Goal: Information Seeking & Learning: Learn about a topic

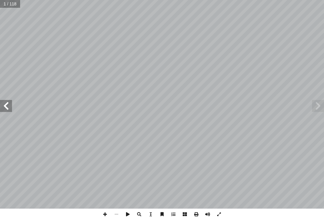
click at [319, 104] on span at bounding box center [318, 106] width 12 height 12
click at [314, 100] on span at bounding box center [318, 106] width 12 height 12
click at [319, 105] on span at bounding box center [318, 106] width 12 height 12
click at [313, 104] on span at bounding box center [318, 106] width 12 height 12
click at [10, 105] on span at bounding box center [6, 106] width 12 height 12
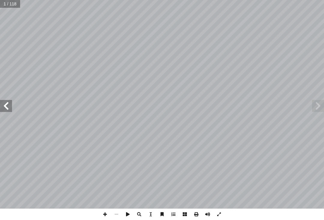
click at [9, 106] on span at bounding box center [6, 106] width 12 height 12
click at [5, 106] on span at bounding box center [6, 106] width 12 height 12
click at [9, 109] on span at bounding box center [6, 106] width 12 height 12
click at [8, 109] on span at bounding box center [6, 106] width 12 height 12
click at [9, 108] on span at bounding box center [6, 106] width 12 height 12
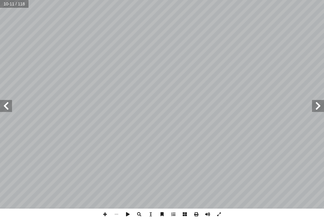
click at [10, 105] on span at bounding box center [6, 106] width 12 height 12
click at [6, 109] on span at bounding box center [6, 106] width 12 height 12
click at [7, 106] on span at bounding box center [6, 106] width 12 height 12
click at [9, 111] on span at bounding box center [6, 106] width 12 height 12
click at [8, 109] on span at bounding box center [6, 106] width 12 height 12
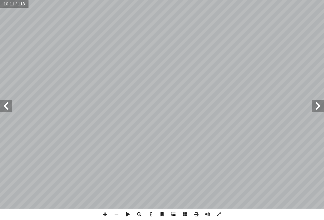
click at [7, 109] on span at bounding box center [6, 106] width 12 height 12
click at [2, 111] on span at bounding box center [6, 106] width 12 height 12
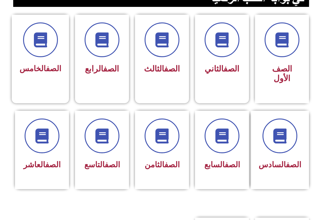
scroll to position [159, 0]
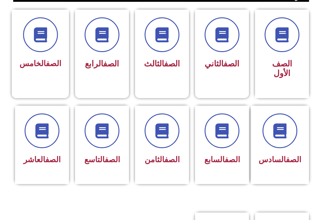
click at [180, 132] on div at bounding box center [162, 131] width 38 height 35
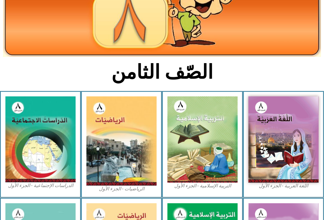
scroll to position [79, 0]
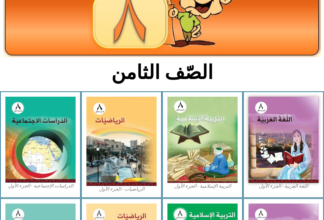
click at [223, 173] on img at bounding box center [202, 140] width 70 height 86
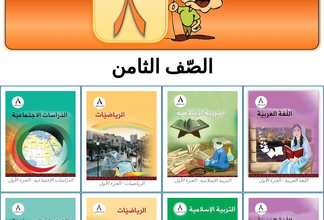
scroll to position [85, 0]
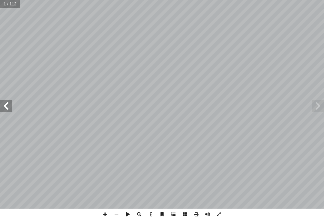
click at [5, 112] on span at bounding box center [6, 106] width 12 height 12
click at [7, 109] on span at bounding box center [6, 106] width 12 height 12
click at [3, 111] on span at bounding box center [6, 106] width 12 height 12
click at [3, 109] on span at bounding box center [6, 106] width 12 height 12
click at [4, 108] on span at bounding box center [6, 106] width 12 height 12
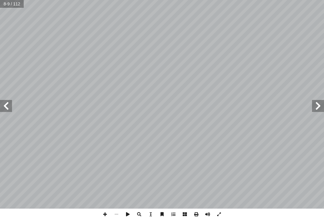
click at [8, 104] on span at bounding box center [6, 106] width 12 height 12
click at [10, 106] on span at bounding box center [6, 106] width 12 height 12
click at [7, 103] on span at bounding box center [6, 106] width 12 height 12
click at [12, 106] on span at bounding box center [6, 106] width 12 height 12
click at [10, 107] on span at bounding box center [6, 106] width 12 height 12
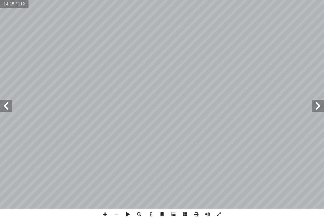
click at [10, 106] on span at bounding box center [6, 106] width 12 height 12
click at [8, 107] on span at bounding box center [6, 106] width 12 height 12
click at [8, 112] on span at bounding box center [6, 106] width 12 height 12
